Goal: Task Accomplishment & Management: Complete application form

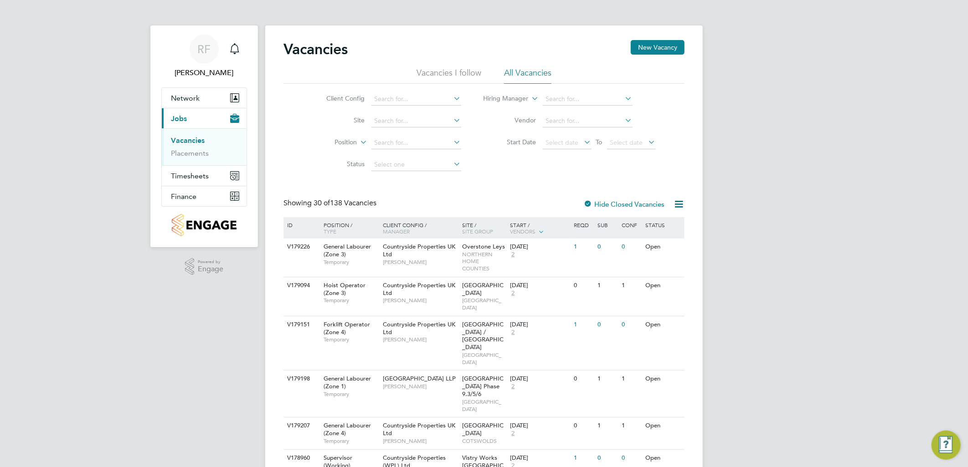
drag, startPoint x: 644, startPoint y: 47, endPoint x: 646, endPoint y: 76, distance: 28.3
click at [644, 47] on button "New Vacancy" at bounding box center [658, 47] width 54 height 15
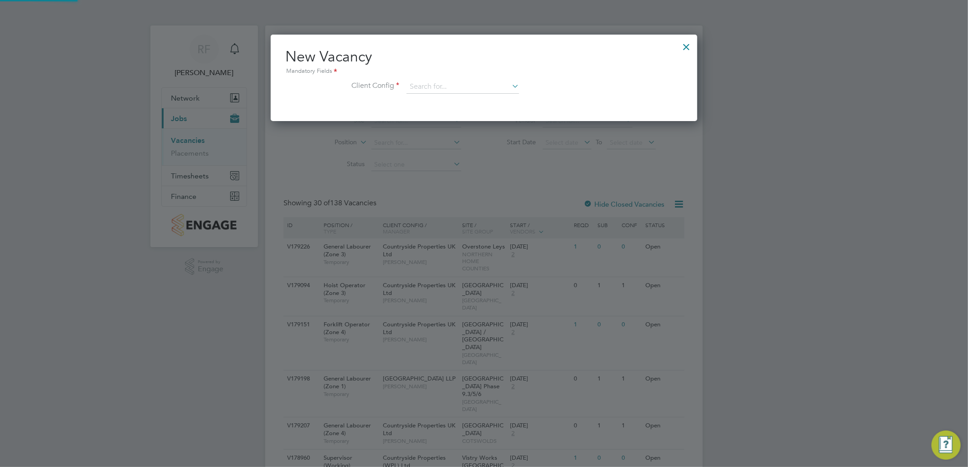
scroll to position [86, 427]
click at [456, 85] on input at bounding box center [462, 87] width 113 height 14
type input "j"
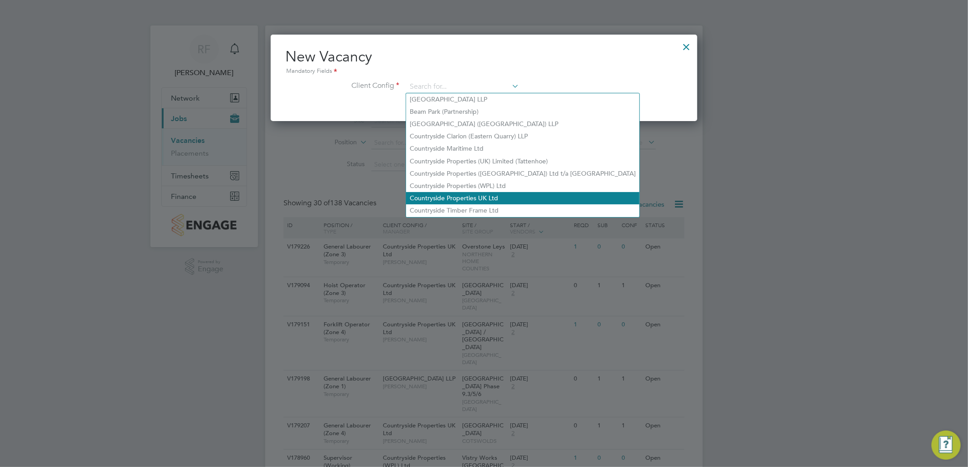
click at [475, 196] on li "Countryside Properties UK Ltd" at bounding box center [522, 198] width 233 height 12
type input "Countryside Properties UK Ltd"
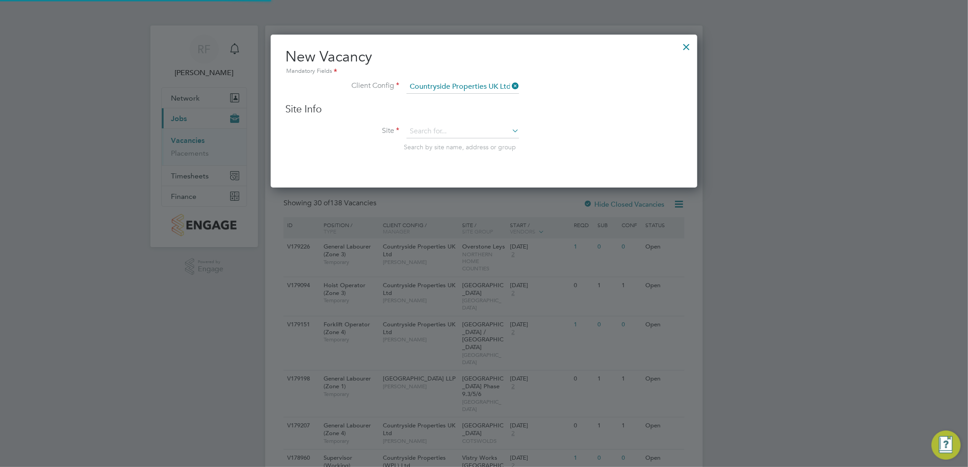
scroll to position [153, 427]
click at [434, 129] on input at bounding box center [462, 132] width 113 height 14
click at [463, 139] on li "Josse y Lane" at bounding box center [462, 144] width 113 height 12
type input "[PERSON_NAME]"
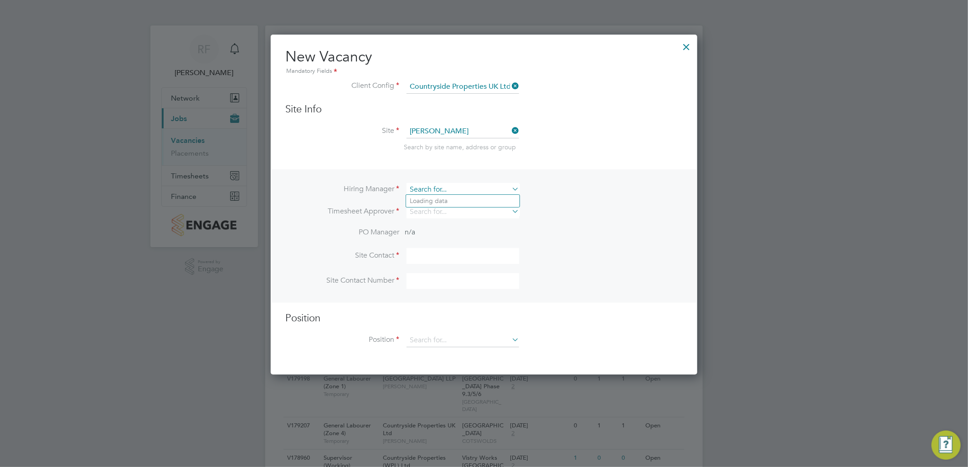
click at [467, 190] on input at bounding box center [462, 189] width 113 height 13
click at [454, 202] on li "Dare n Murgatroyd" at bounding box center [462, 201] width 113 height 12
type input "[PERSON_NAME]"
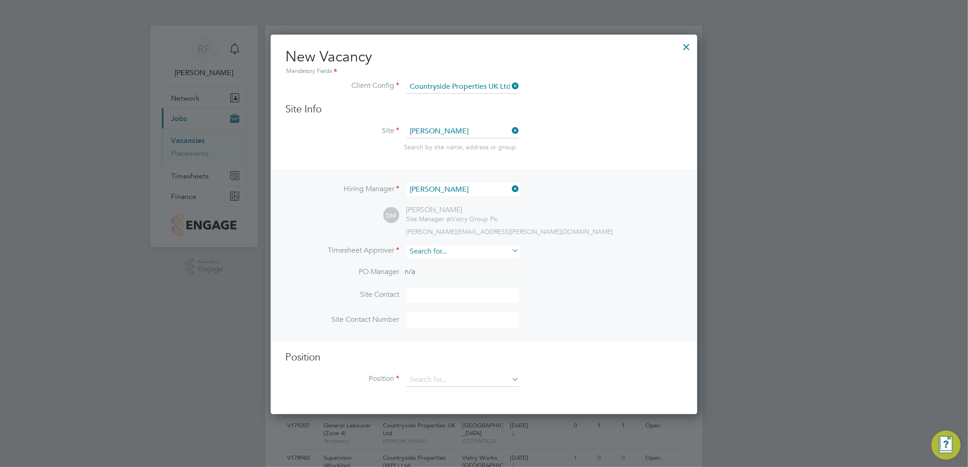
click at [424, 246] on input at bounding box center [462, 251] width 113 height 13
click at [438, 267] on li "Dare n Murgatroyd" at bounding box center [462, 263] width 113 height 12
type input "[PERSON_NAME]"
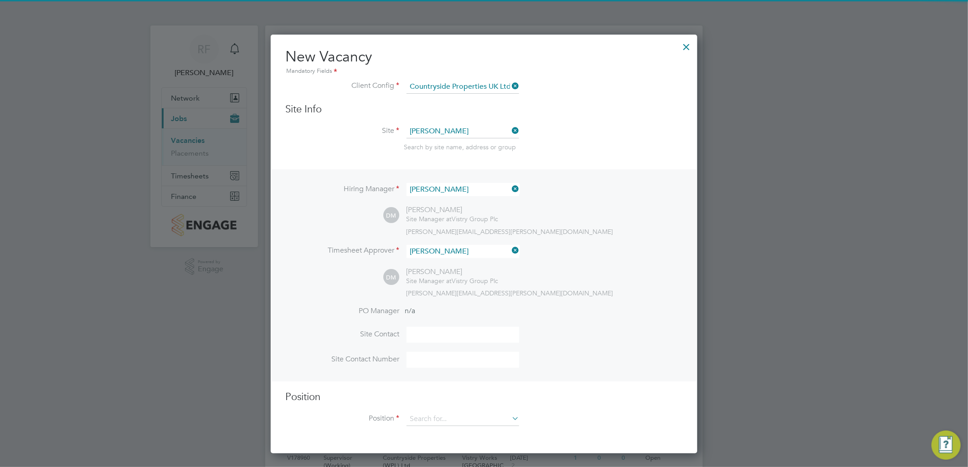
scroll to position [417, 427]
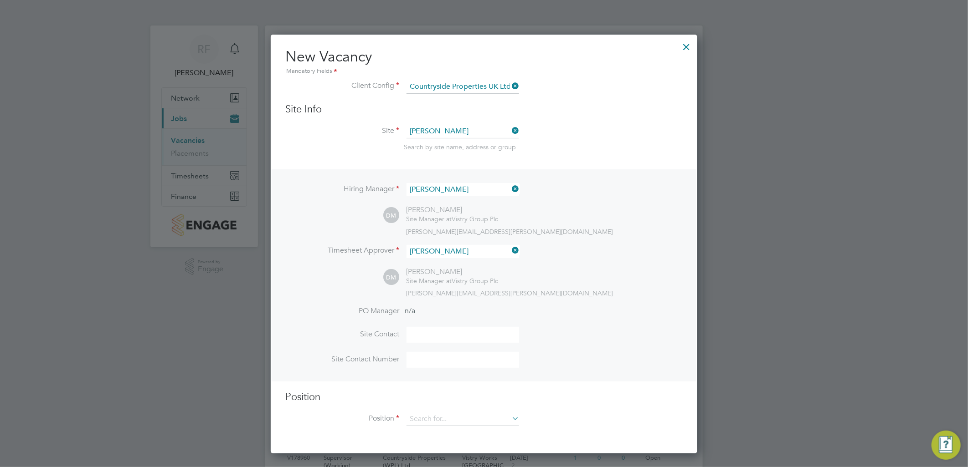
click at [434, 426] on li "Position" at bounding box center [483, 424] width 397 height 23
click at [431, 413] on input at bounding box center [462, 420] width 113 height 14
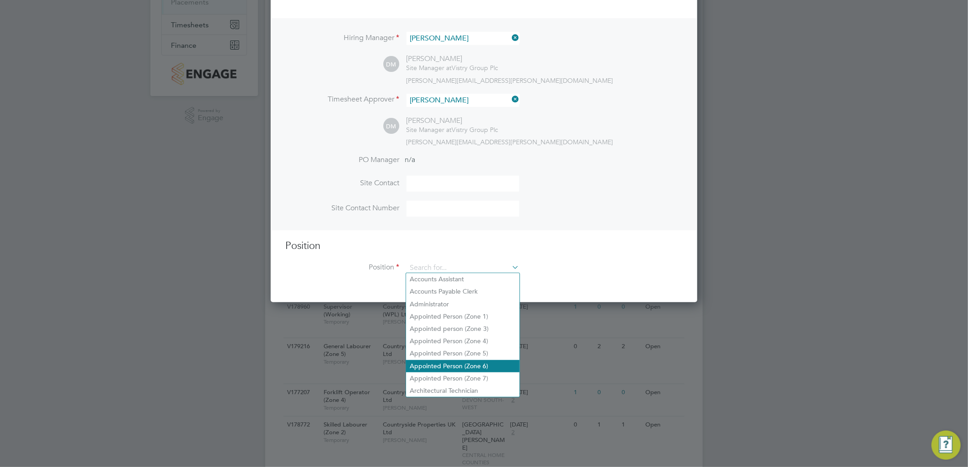
scroll to position [152, 0]
click at [729, 123] on div at bounding box center [484, 233] width 968 height 467
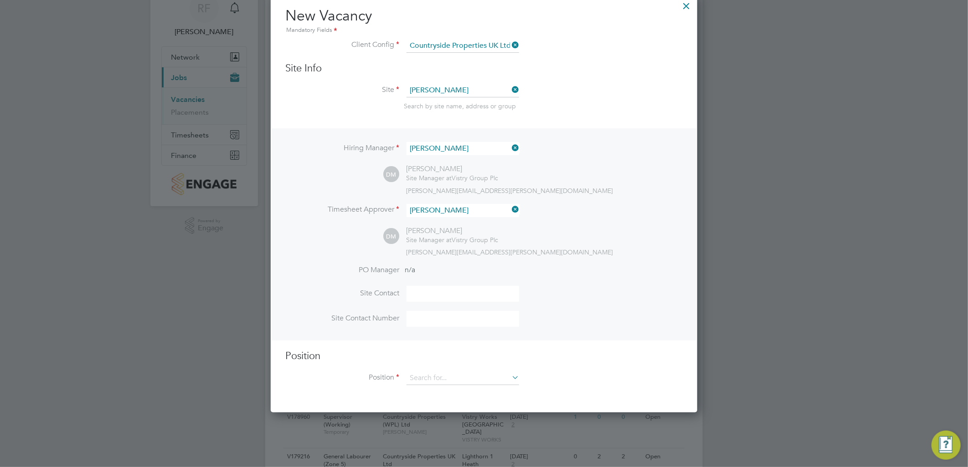
scroll to position [0, 0]
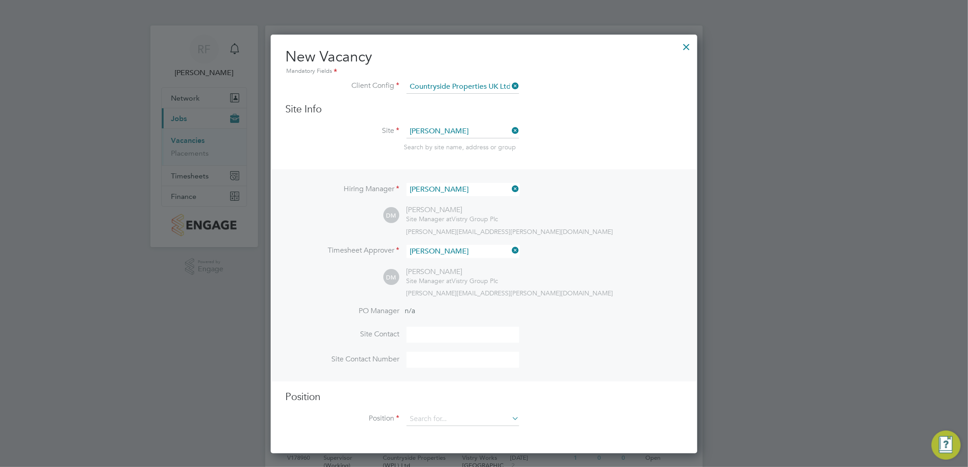
drag, startPoint x: 350, startPoint y: 19, endPoint x: 128, endPoint y: 121, distance: 243.6
click at [325, 18] on div at bounding box center [484, 233] width 968 height 467
click at [90, 194] on div at bounding box center [484, 233] width 968 height 467
click at [412, 330] on input at bounding box center [462, 335] width 113 height 16
click at [417, 422] on input at bounding box center [462, 420] width 113 height 14
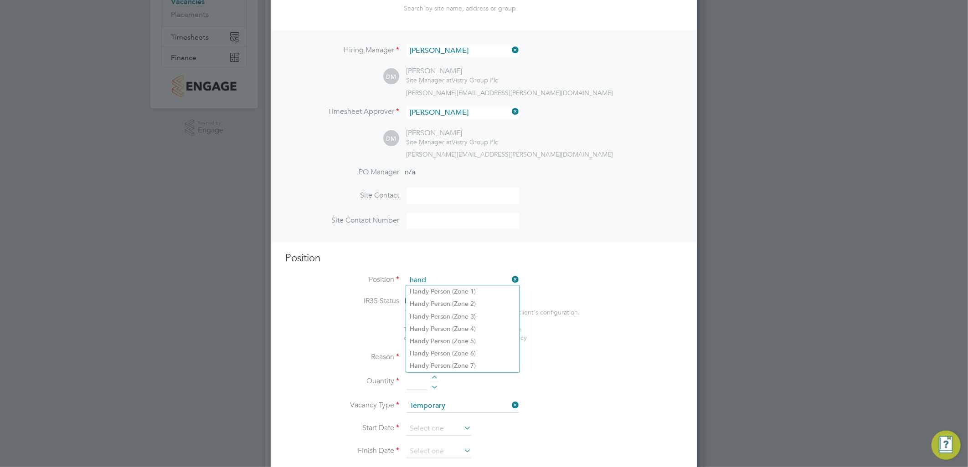
scroll to position [152, 0]
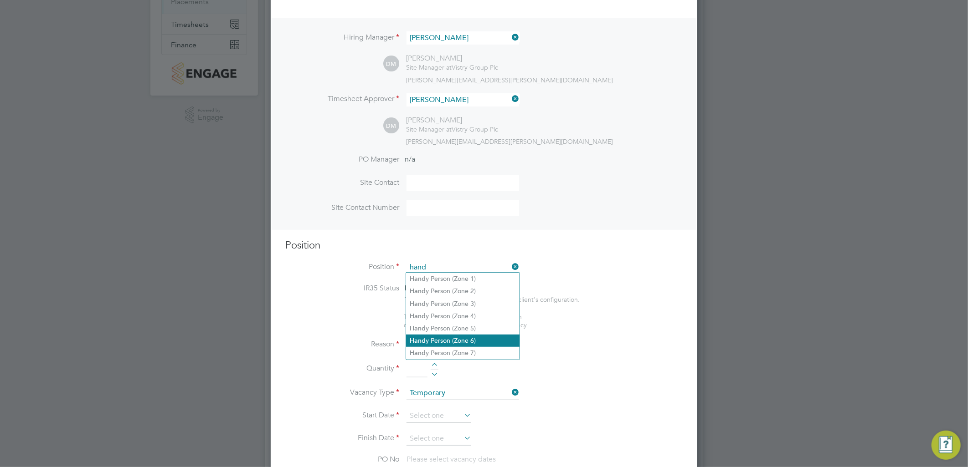
click at [446, 339] on li "Hand y Person (Zone 6)" at bounding box center [462, 341] width 113 height 12
type input "Handy Person (Zone 6)"
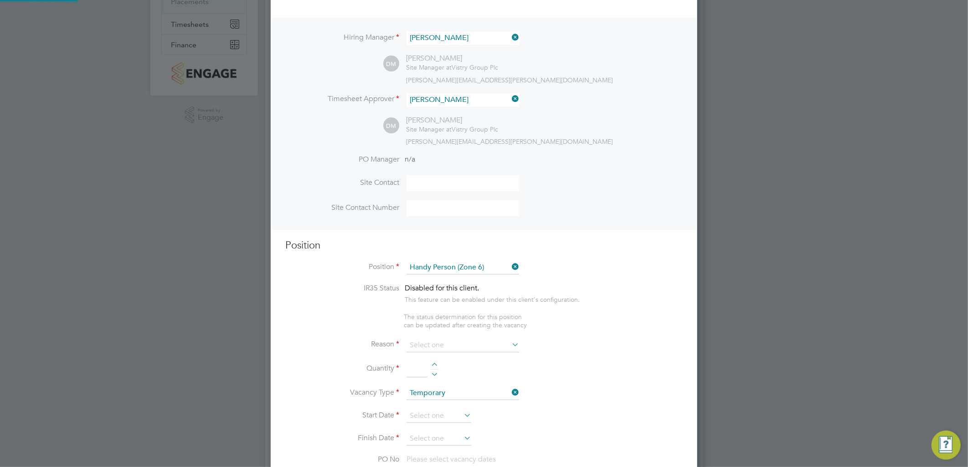
type textarea "- Perform repair and maintenance tasks on doors, furniture, fixtures and applia…"
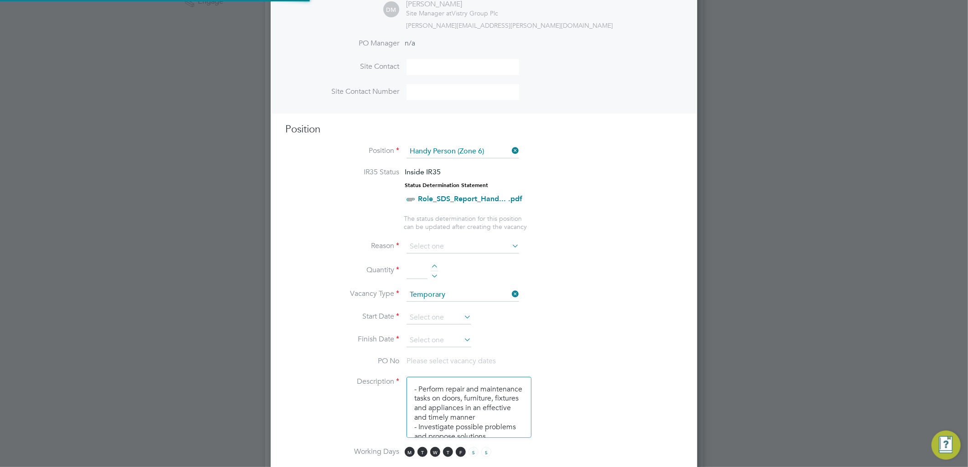
scroll to position [303, 0]
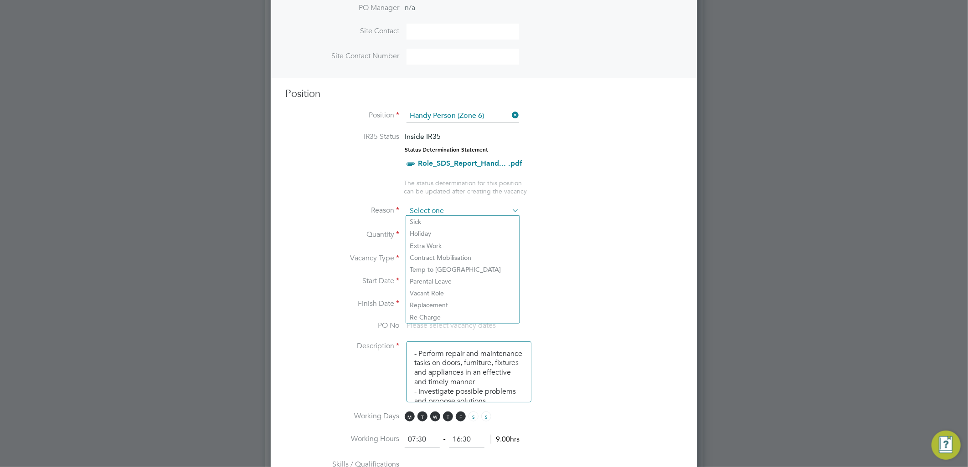
click at [452, 205] on input at bounding box center [462, 212] width 113 height 14
click at [431, 240] on li "Extra Work" at bounding box center [462, 246] width 113 height 12
type input "Extra Work"
click at [432, 229] on div at bounding box center [435, 232] width 8 height 6
type input "1"
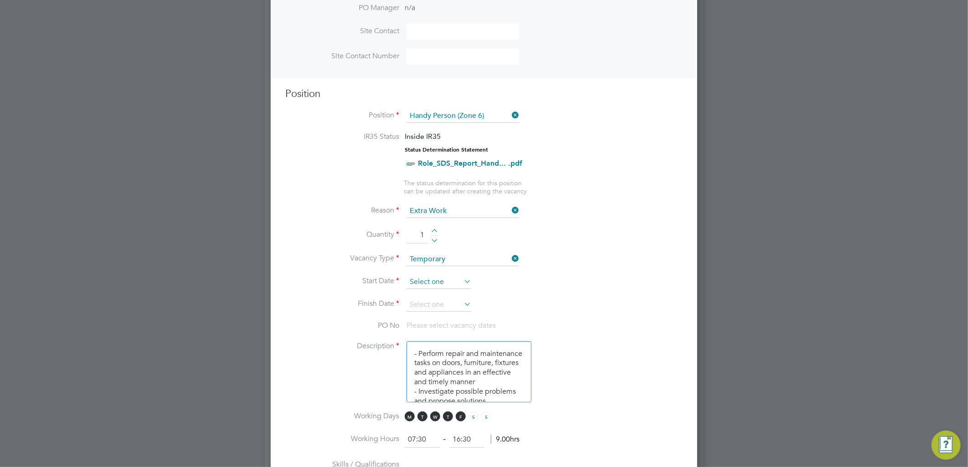
click at [453, 280] on input at bounding box center [438, 283] width 65 height 14
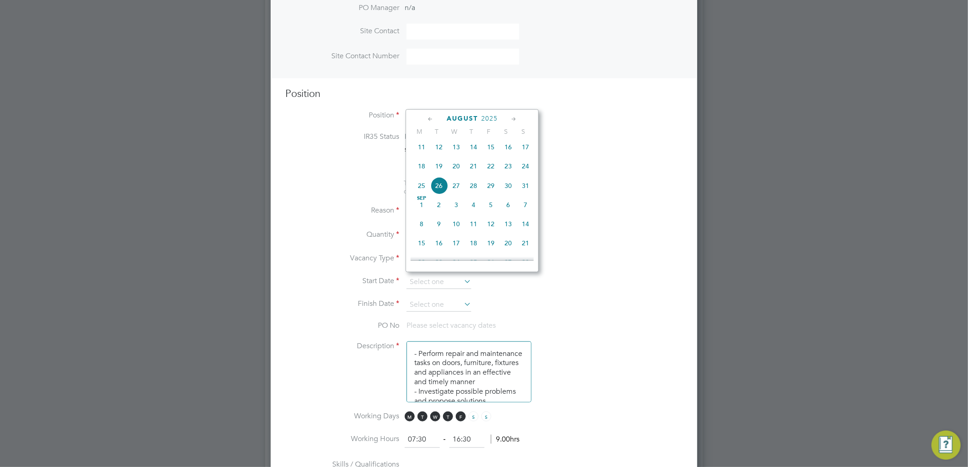
click at [438, 170] on span "19" at bounding box center [438, 166] width 17 height 17
type input "[DATE]"
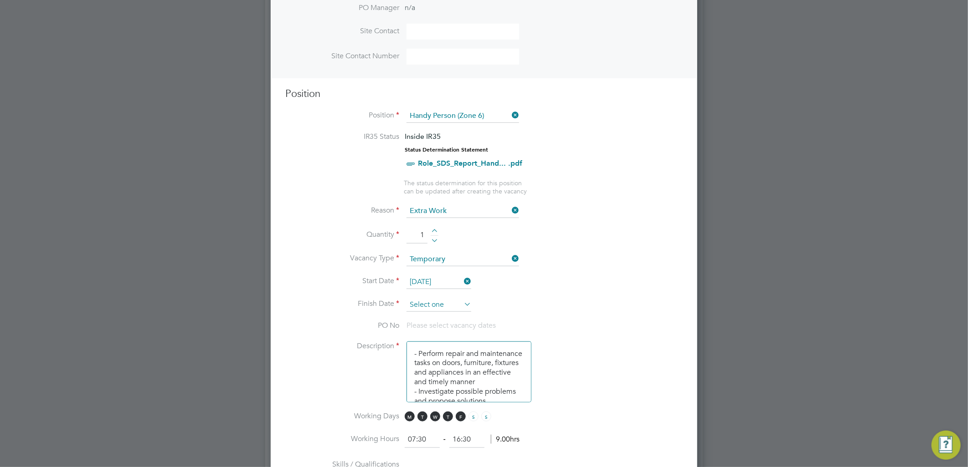
click at [440, 305] on input at bounding box center [438, 305] width 65 height 14
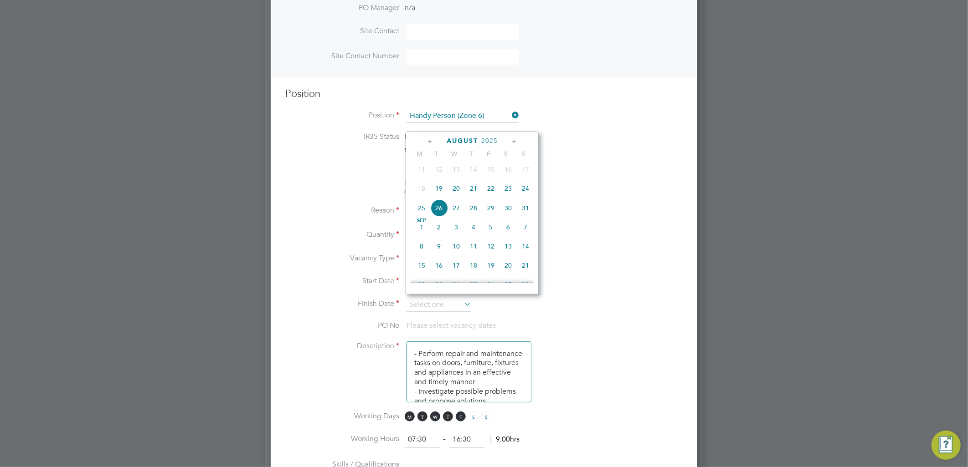
click at [438, 197] on span "19" at bounding box center [438, 188] width 17 height 17
type input "[DATE]"
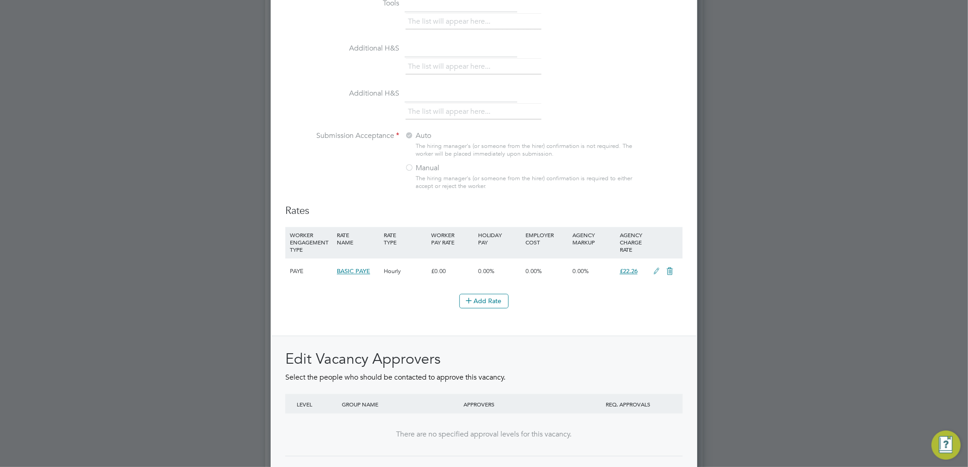
scroll to position [942, 0]
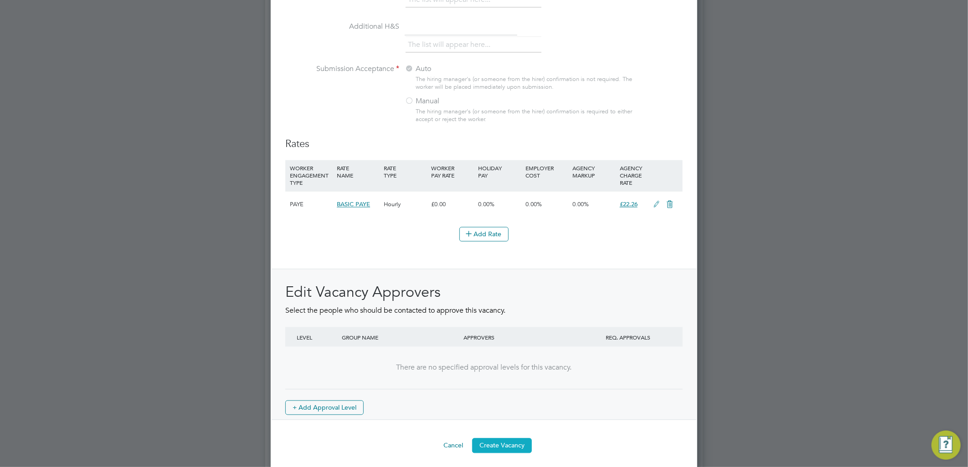
click at [493, 439] on button "Create Vacancy" at bounding box center [502, 446] width 60 height 15
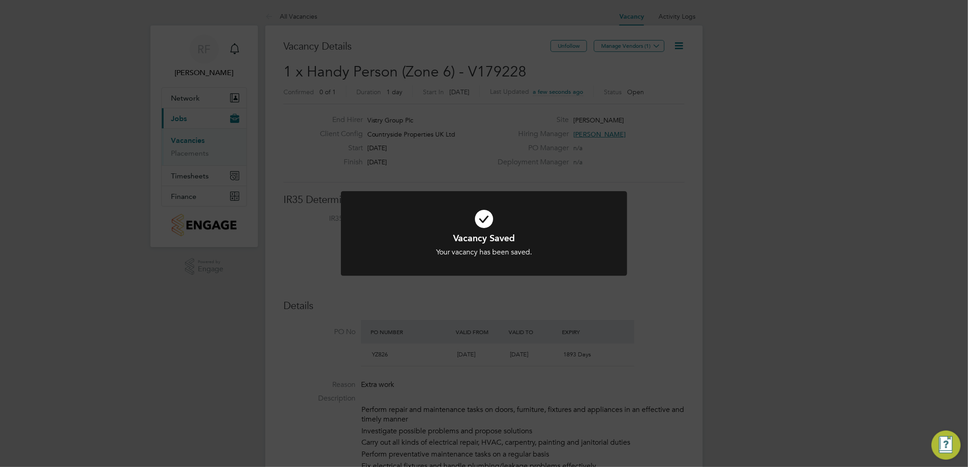
click at [683, 192] on div "Vacancy Saved Your vacancy has been saved. Cancel Okay" at bounding box center [484, 233] width 968 height 467
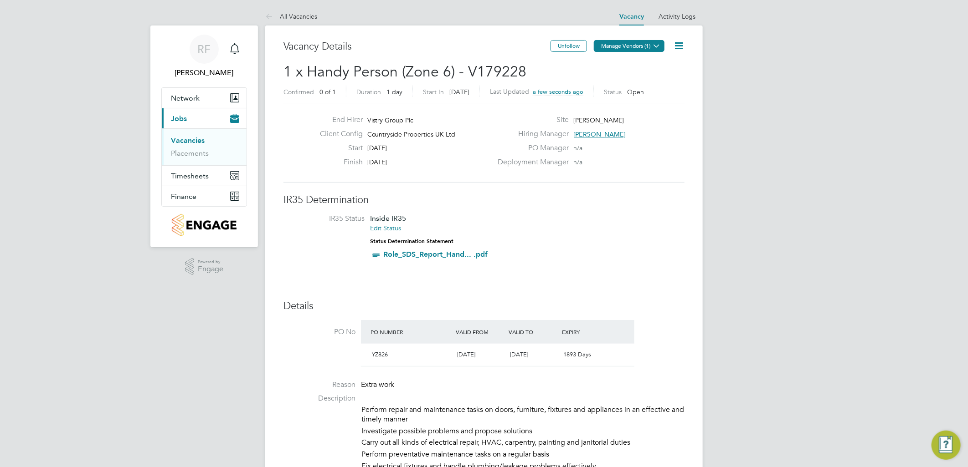
click at [617, 47] on button "Manage Vendors (1)" at bounding box center [629, 46] width 71 height 12
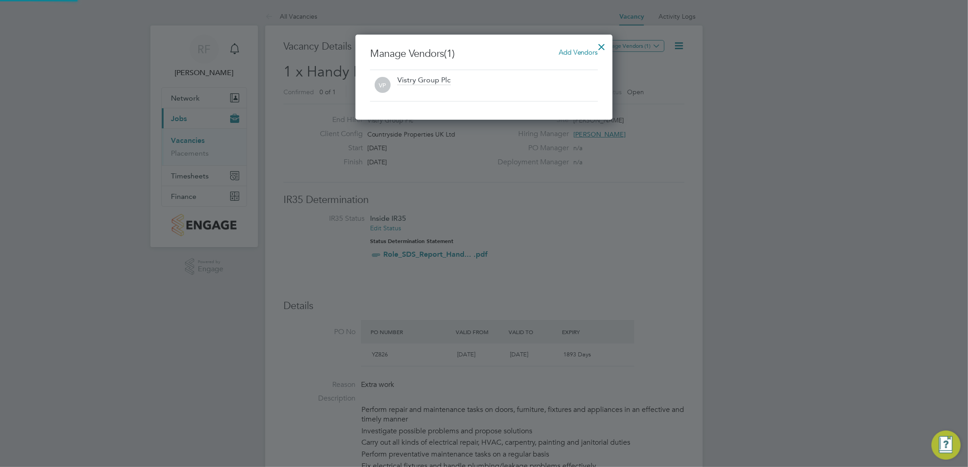
scroll to position [5, 5]
click at [559, 55] on span "Add Vendors" at bounding box center [578, 52] width 39 height 9
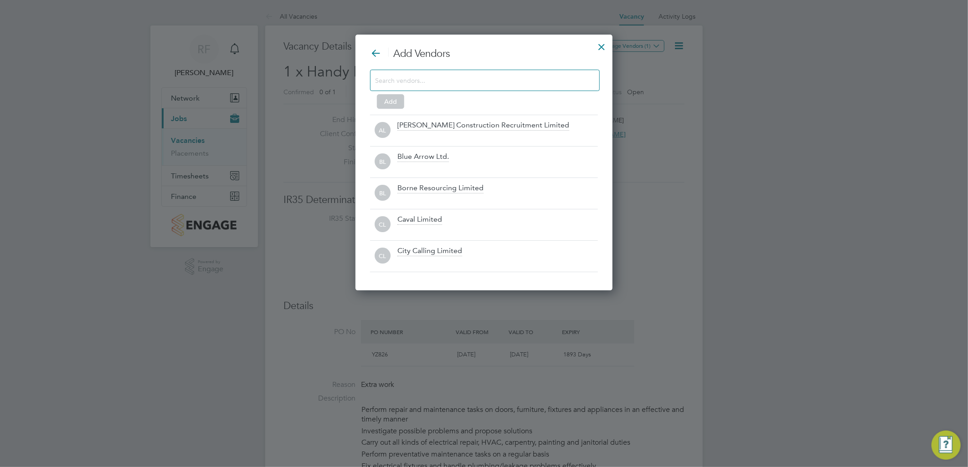
click at [390, 82] on input at bounding box center [477, 80] width 205 height 12
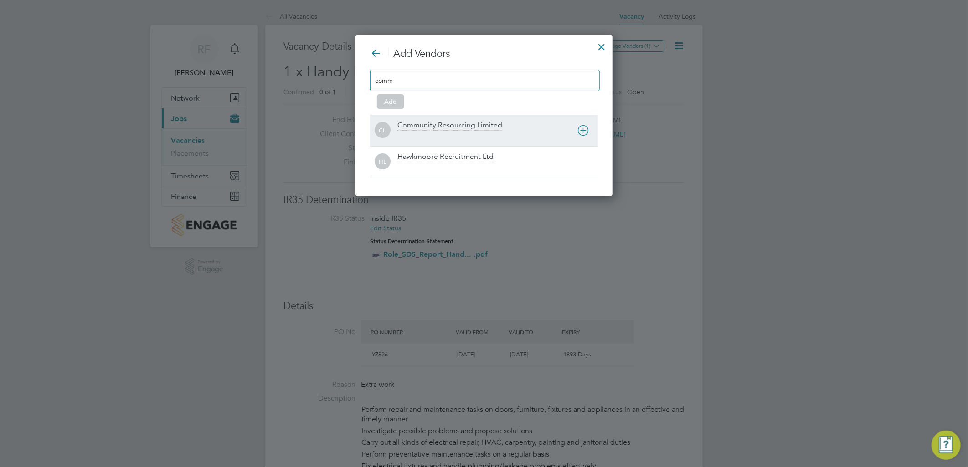
type input "comm"
click at [416, 133] on div at bounding box center [497, 136] width 200 height 9
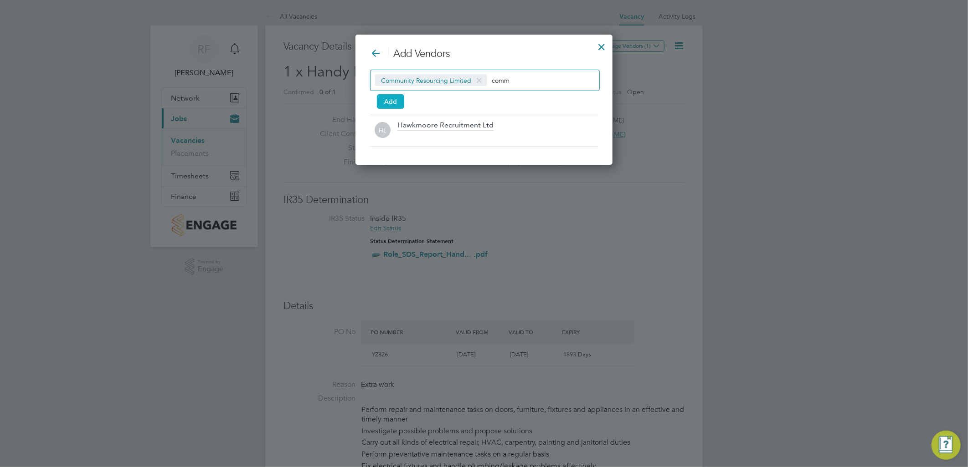
click at [390, 98] on button "Add" at bounding box center [390, 101] width 27 height 15
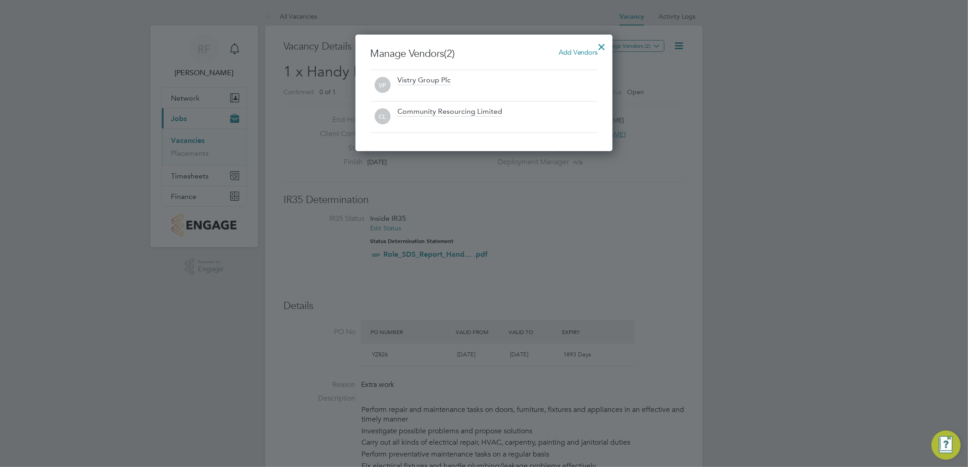
click at [600, 47] on div at bounding box center [602, 44] width 16 height 16
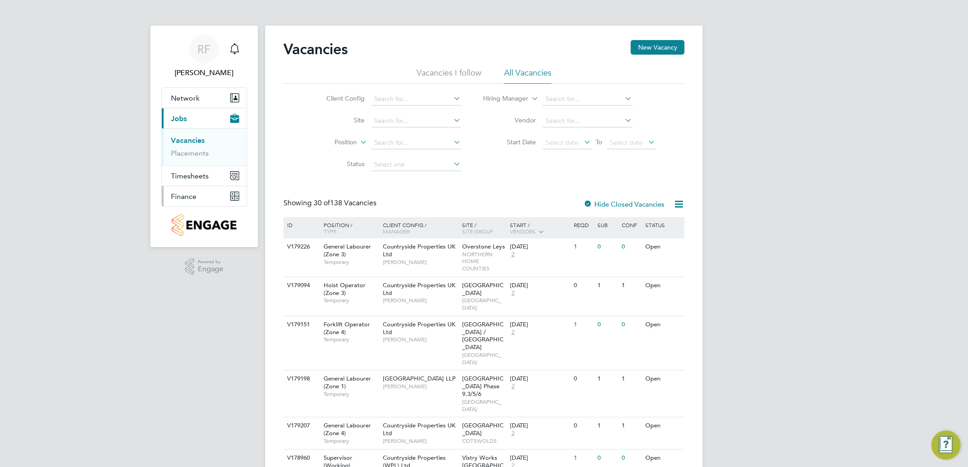
click at [182, 204] on button "Finance" at bounding box center [204, 196] width 85 height 20
click at [187, 131] on button "Timesheets" at bounding box center [204, 139] width 85 height 20
click at [188, 159] on link "Timesheets" at bounding box center [190, 161] width 38 height 9
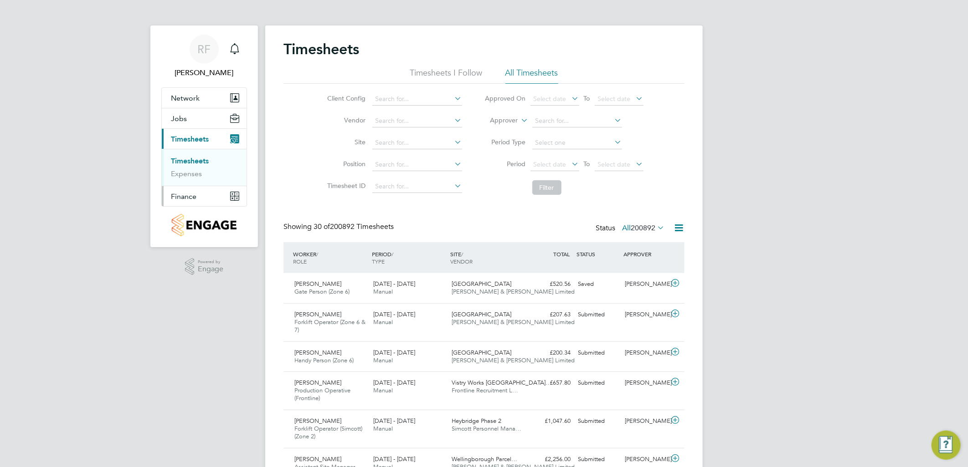
click at [181, 190] on button "Finance" at bounding box center [204, 196] width 85 height 20
click at [185, 185] on link "Invoices & Credit Notes" at bounding box center [199, 186] width 57 height 18
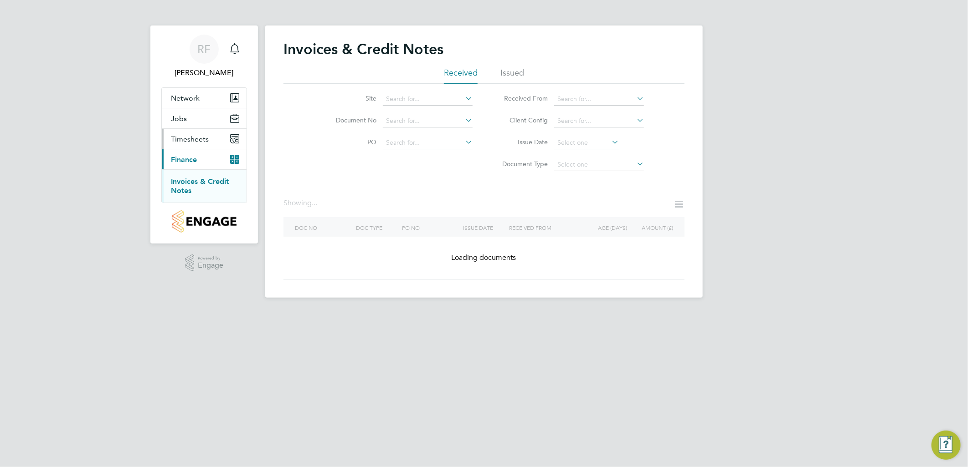
click at [185, 135] on span "Timesheets" at bounding box center [190, 139] width 38 height 9
click at [186, 149] on ul "Timesheets Expenses" at bounding box center [204, 167] width 85 height 37
click at [178, 149] on ul "Timesheets Expenses" at bounding box center [204, 167] width 85 height 37
click at [181, 162] on link "Timesheets" at bounding box center [190, 161] width 38 height 9
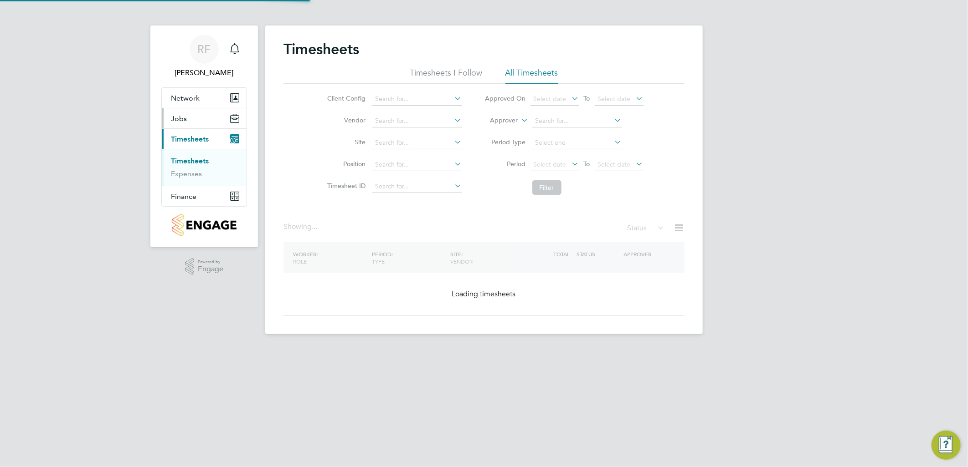
click at [178, 113] on button "Jobs" at bounding box center [204, 118] width 85 height 20
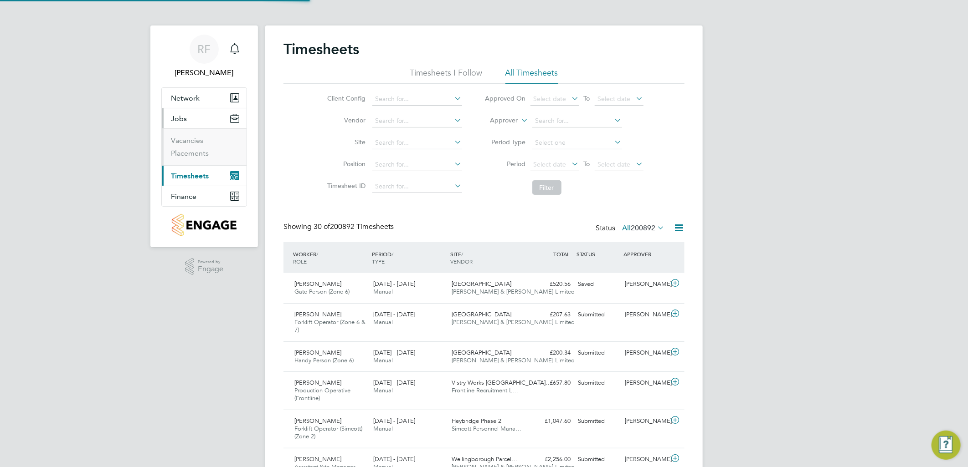
click at [179, 86] on app-nav-user-info "RF Rupert Fink Notifications" at bounding box center [204, 57] width 86 height 62
click at [182, 105] on button "Network" at bounding box center [204, 98] width 85 height 20
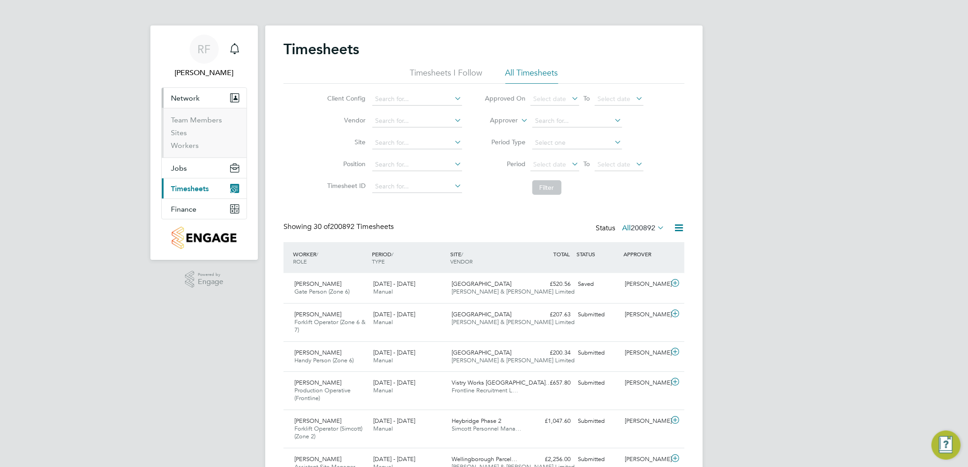
click at [174, 99] on span "Network" at bounding box center [185, 98] width 29 height 9
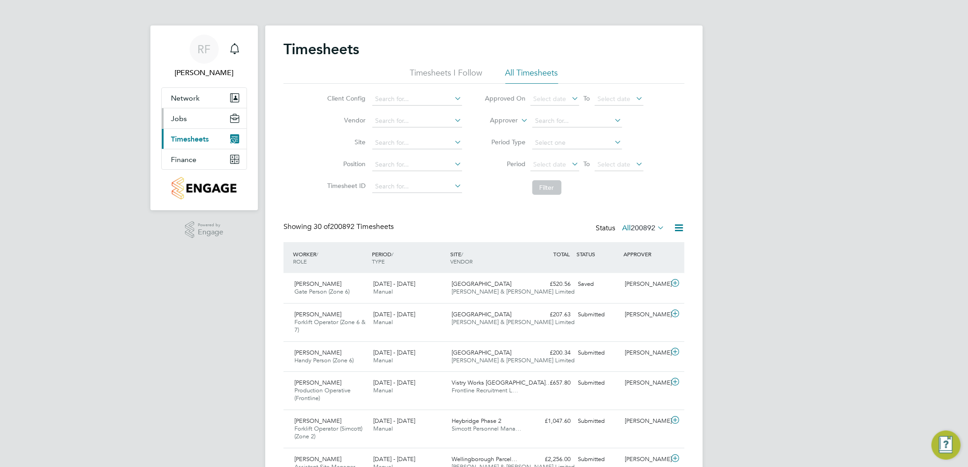
click at [178, 119] on span "Jobs" at bounding box center [179, 118] width 16 height 9
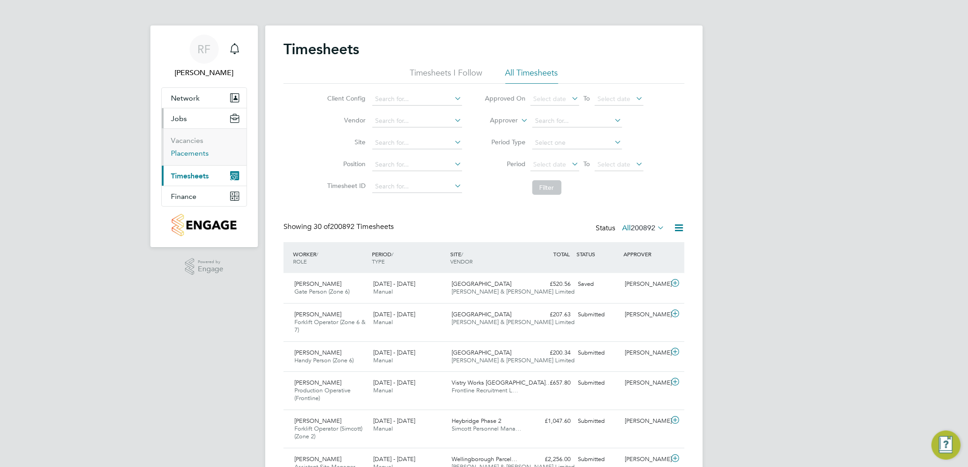
click at [185, 155] on link "Placements" at bounding box center [190, 153] width 38 height 9
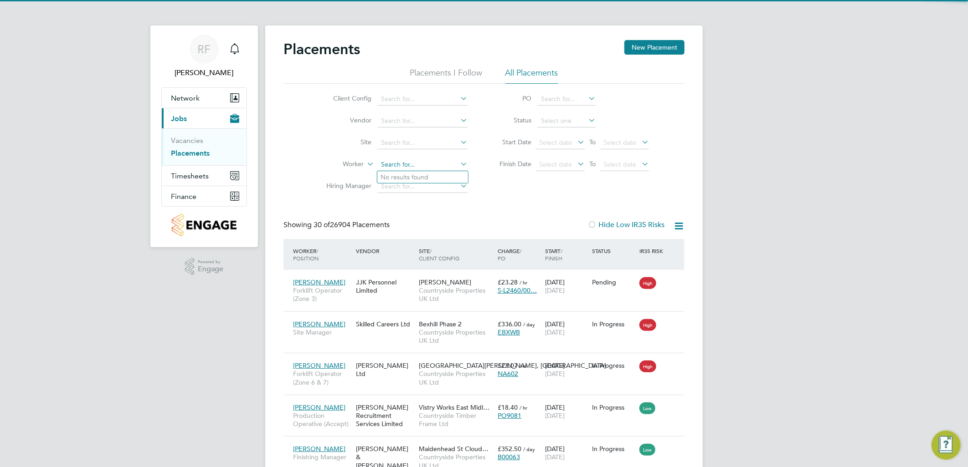
click at [394, 160] on input at bounding box center [423, 165] width 90 height 13
click at [397, 163] on input "michael wa" at bounding box center [423, 165] width 90 height 13
click at [399, 163] on input "michael wa" at bounding box center [423, 165] width 90 height 13
click at [405, 165] on input "micheal waring" at bounding box center [423, 165] width 90 height 13
type input "michael waring"
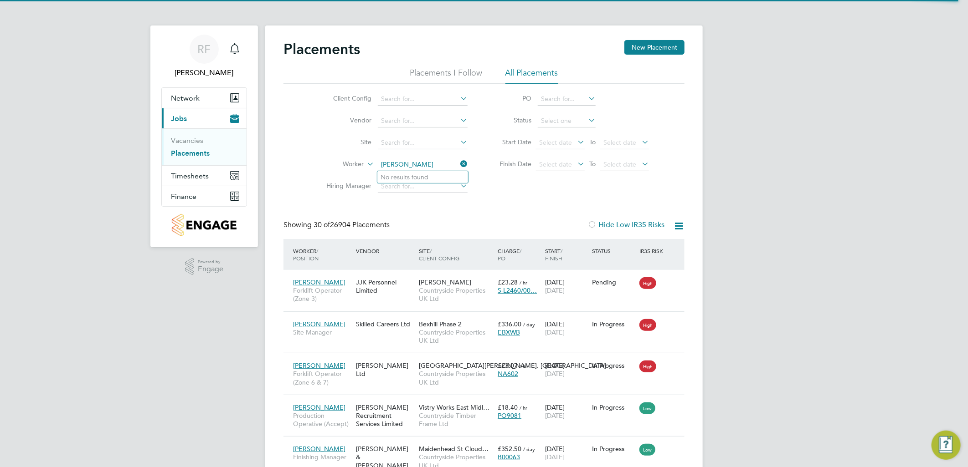
click at [580, 194] on div "Client Config Vendor Site Worker michael waring Hiring Manager PO Status Start …" at bounding box center [483, 141] width 401 height 114
click at [422, 146] on input at bounding box center [423, 143] width 90 height 13
click at [433, 161] on li "Joss ey Lane" at bounding box center [433, 155] width 113 height 12
type input "[PERSON_NAME]"
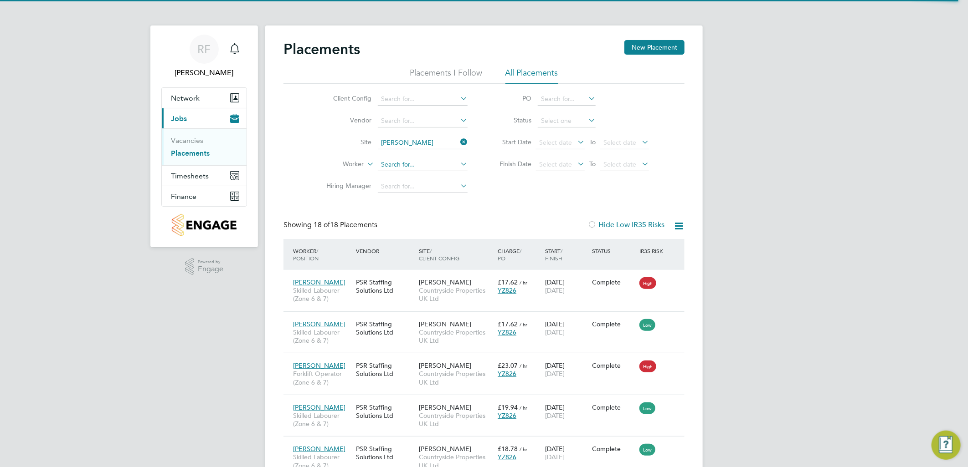
scroll to position [34, 79]
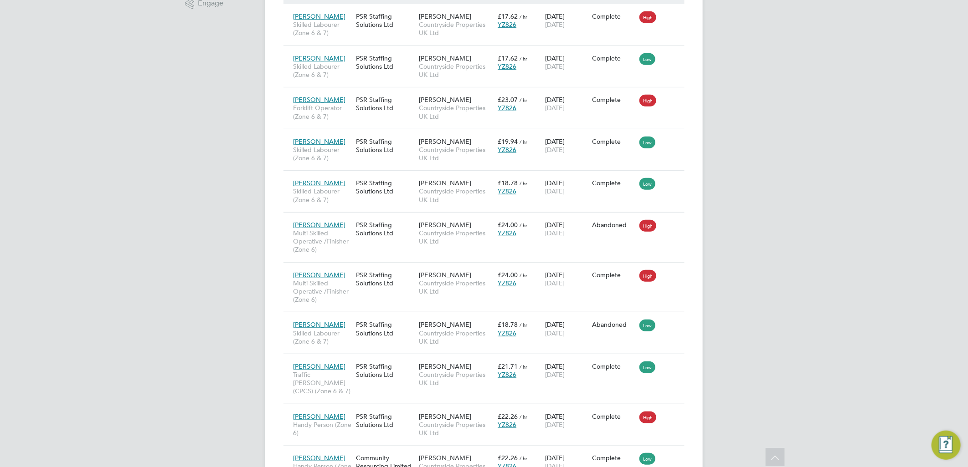
drag, startPoint x: 381, startPoint y: 54, endPoint x: 440, endPoint y: -53, distance: 121.7
